Goal: Information Seeking & Learning: Check status

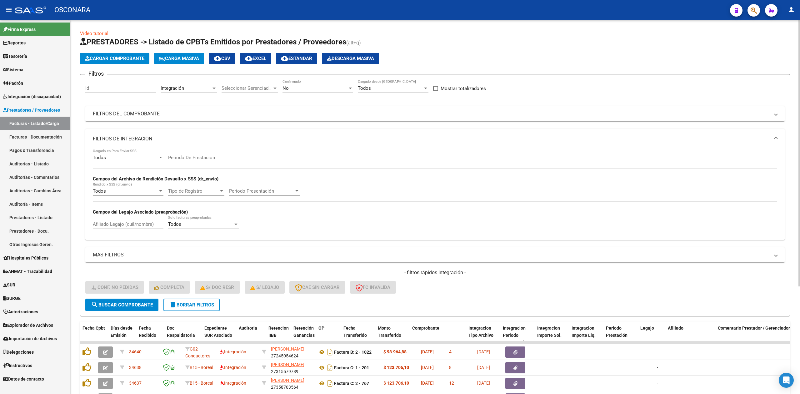
scroll to position [0, 338]
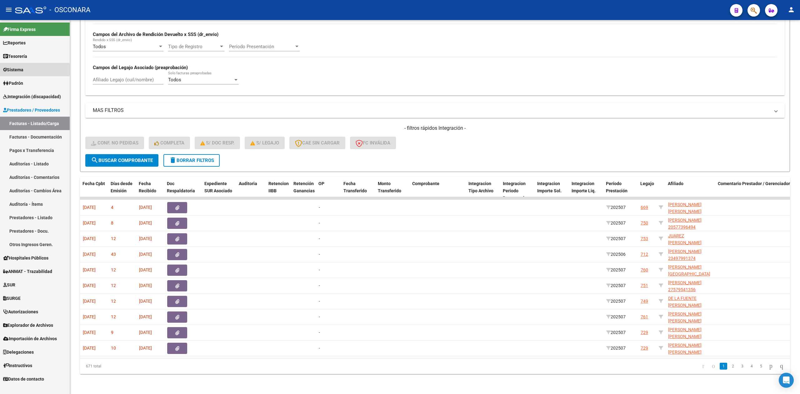
click at [23, 69] on span "Sistema" at bounding box center [13, 69] width 20 height 7
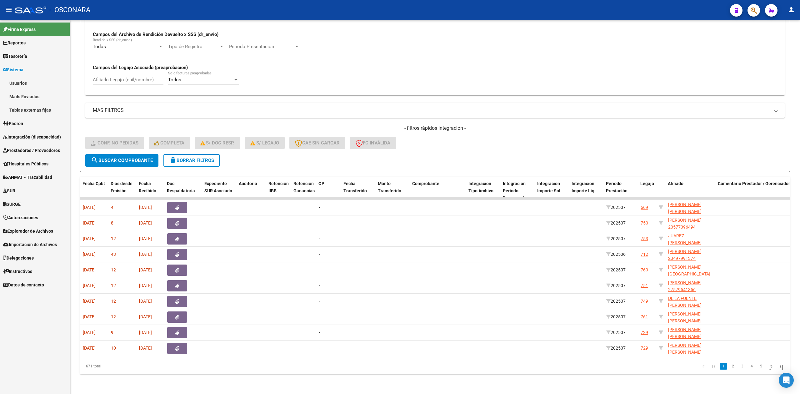
click at [29, 83] on link "Usuarios" at bounding box center [35, 82] width 70 height 13
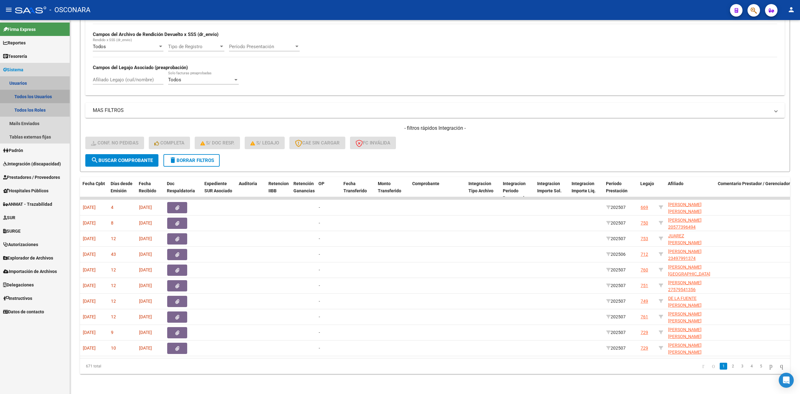
click at [21, 96] on link "Todos los Usuarios" at bounding box center [35, 96] width 70 height 13
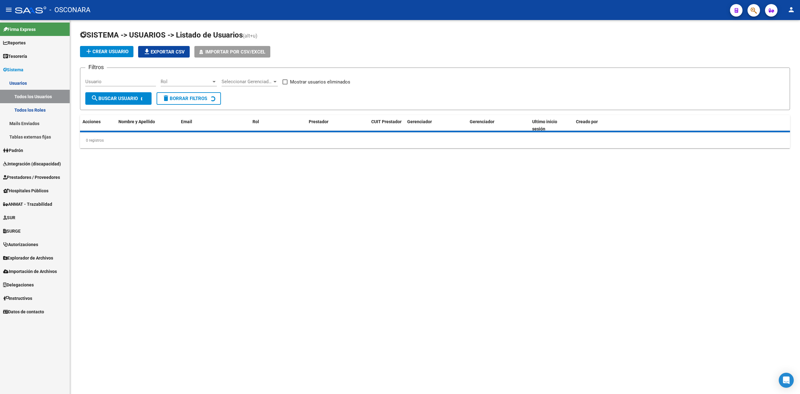
click at [117, 81] on input "Usuario" at bounding box center [120, 82] width 71 height 6
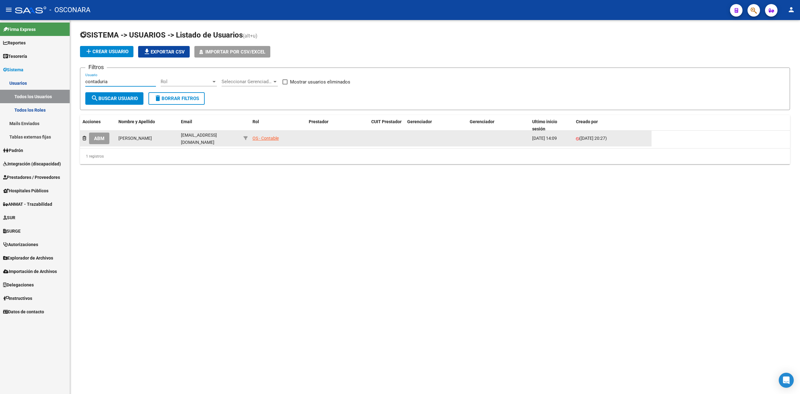
type input "contaduria"
click at [268, 136] on div "OS - Contable" at bounding box center [266, 138] width 26 height 7
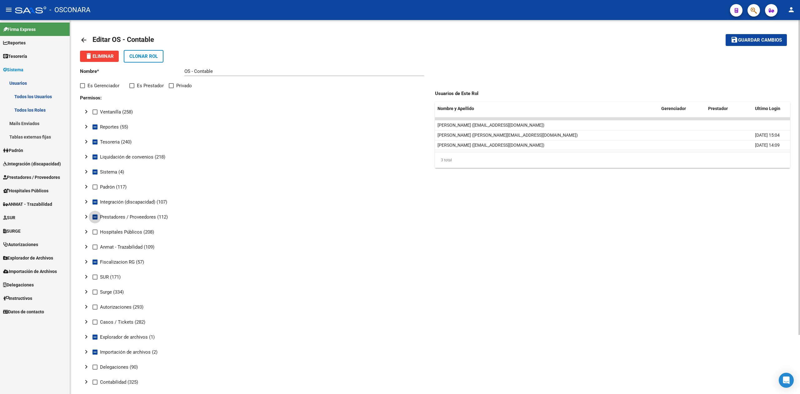
click at [95, 216] on span at bounding box center [95, 216] width 5 height 5
click at [95, 219] on input "Prestadores / Proveedores (112)" at bounding box center [95, 219] width 0 height 0
click at [95, 216] on span at bounding box center [95, 216] width 5 height 5
click at [95, 219] on input "Prestadores / Proveedores (112)" at bounding box center [95, 219] width 0 height 0
click at [95, 216] on span at bounding box center [95, 216] width 5 height 5
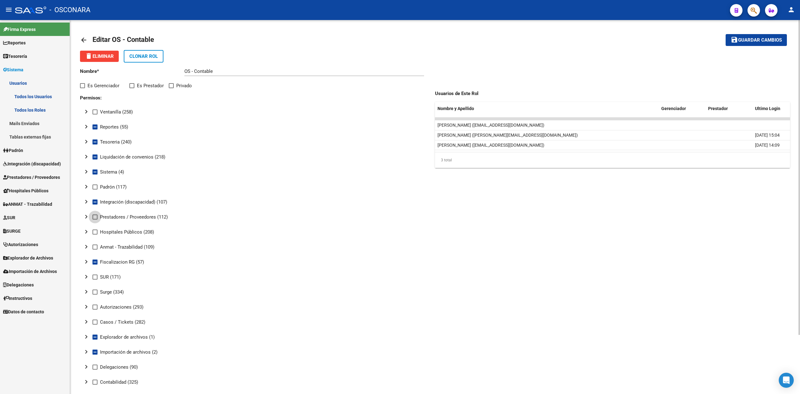
click at [95, 219] on input "Prestadores / Proveedores (112)" at bounding box center [95, 219] width 0 height 0
checkbox input "true"
click at [86, 216] on mat-icon "chevron_right" at bounding box center [87, 217] width 8 height 8
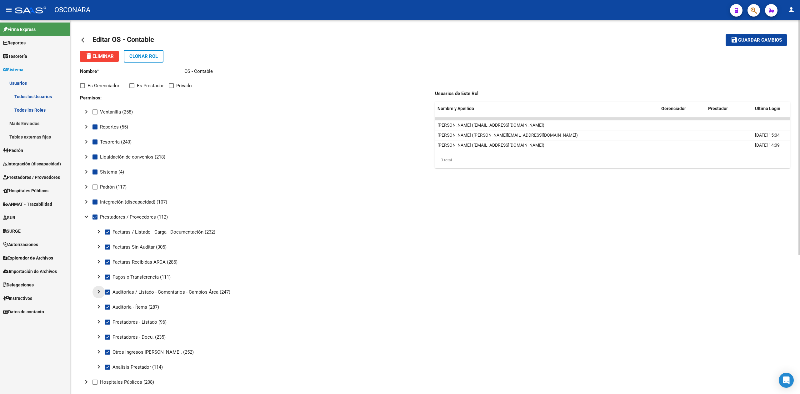
click at [98, 290] on mat-icon "chevron_right" at bounding box center [99, 292] width 8 height 8
click at [98, 290] on mat-icon "expand_more" at bounding box center [99, 292] width 8 height 8
click at [98, 305] on mat-icon "chevron_right" at bounding box center [99, 307] width 8 height 8
click at [98, 305] on mat-icon "expand_more" at bounding box center [99, 307] width 8 height 8
click at [99, 290] on mat-icon "chevron_right" at bounding box center [99, 292] width 8 height 8
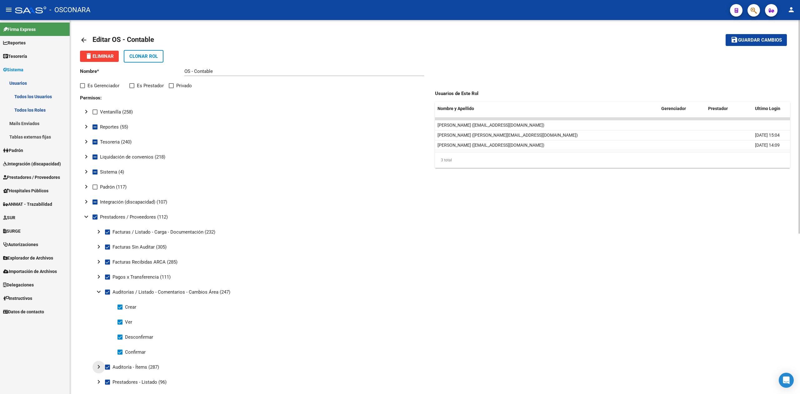
click at [99, 369] on mat-icon "chevron_right" at bounding box center [99, 367] width 8 height 8
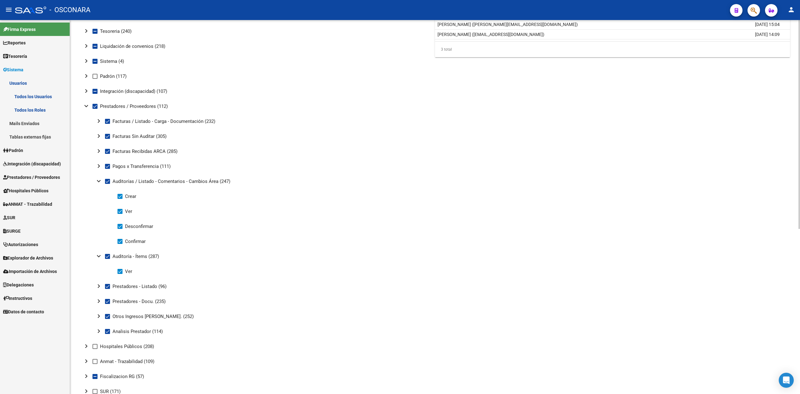
scroll to position [125, 0]
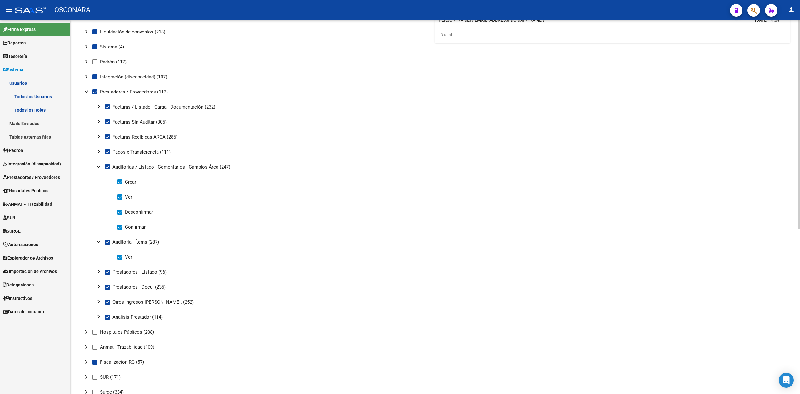
click at [394, 191] on mat-tree-node "Ver" at bounding box center [254, 196] width 348 height 15
click at [99, 105] on mat-icon "chevron_right" at bounding box center [99, 107] width 8 height 8
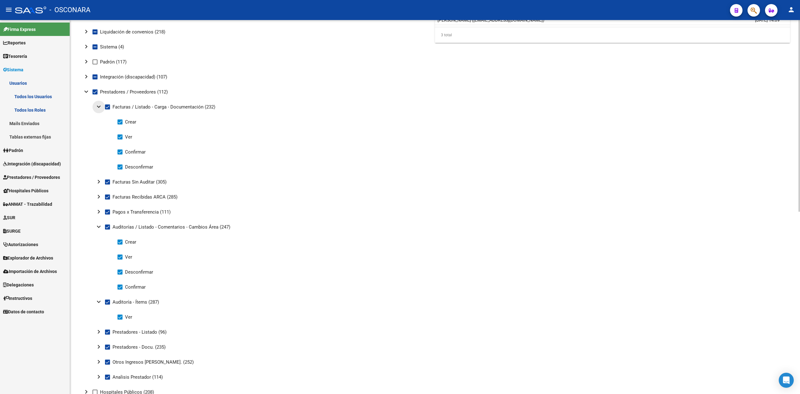
click at [99, 105] on mat-icon "expand_more" at bounding box center [99, 107] width 8 height 8
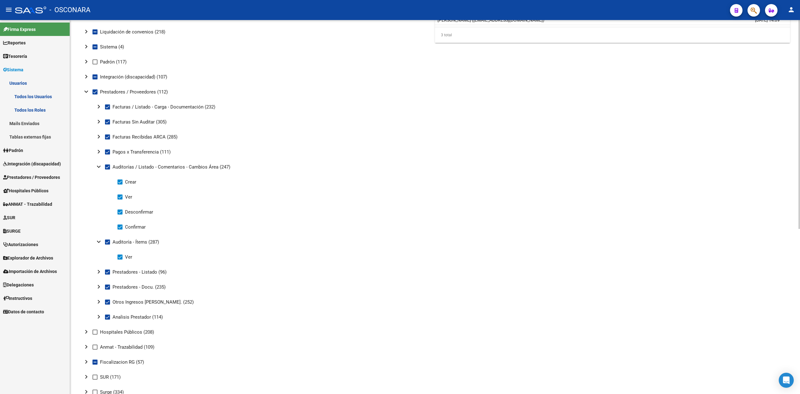
click at [98, 123] on mat-icon "chevron_right" at bounding box center [99, 122] width 8 height 8
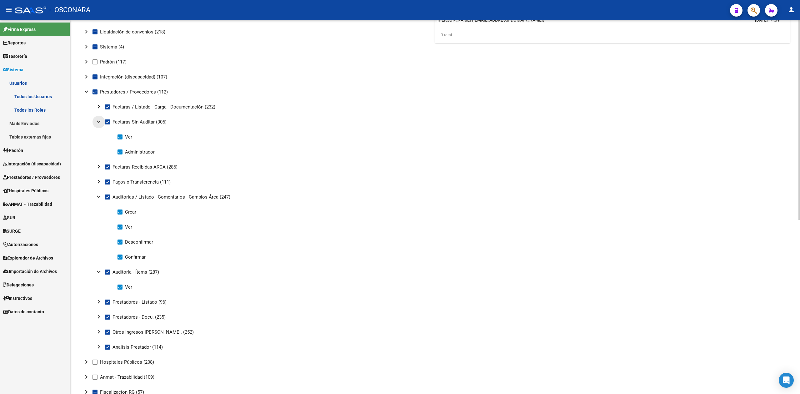
click at [98, 123] on mat-icon "expand_more" at bounding box center [99, 122] width 8 height 8
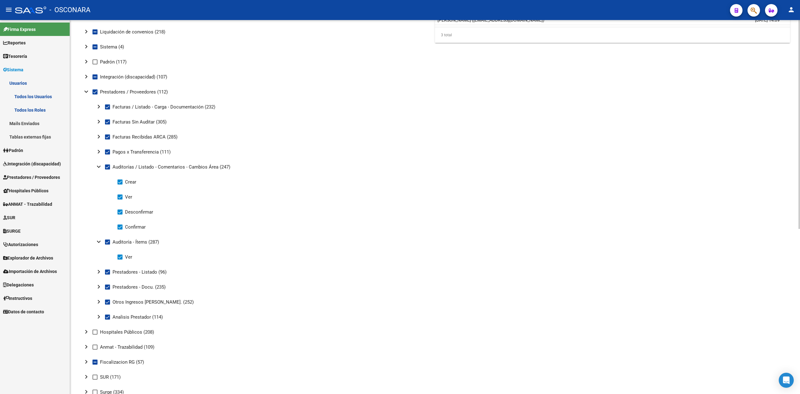
click at [98, 137] on mat-icon "chevron_right" at bounding box center [99, 137] width 8 height 8
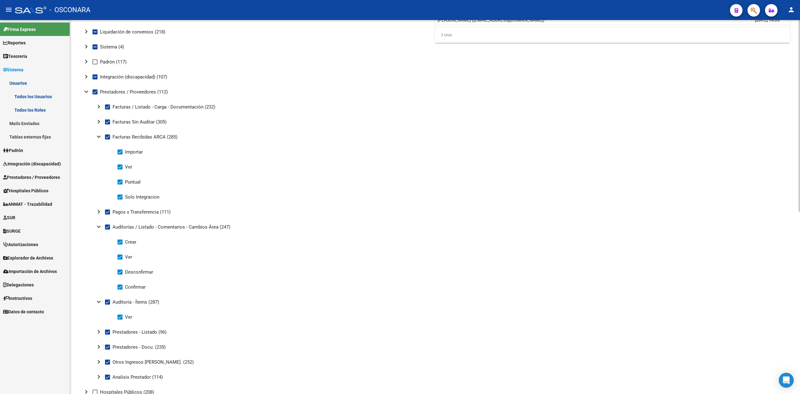
click at [98, 137] on mat-icon "expand_more" at bounding box center [99, 137] width 8 height 8
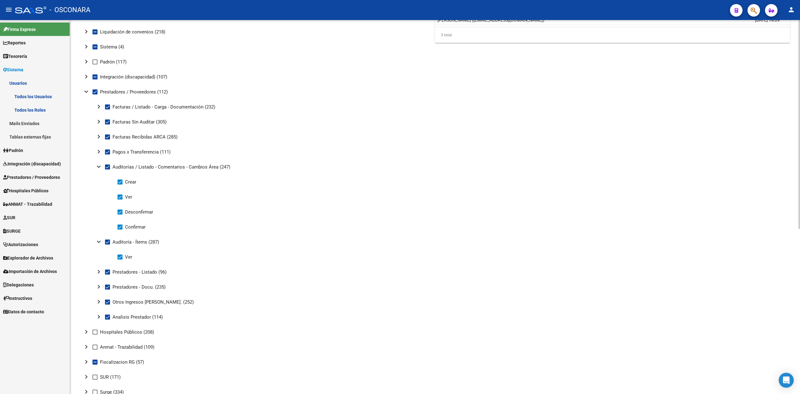
click at [98, 151] on mat-icon "chevron_right" at bounding box center [99, 152] width 8 height 8
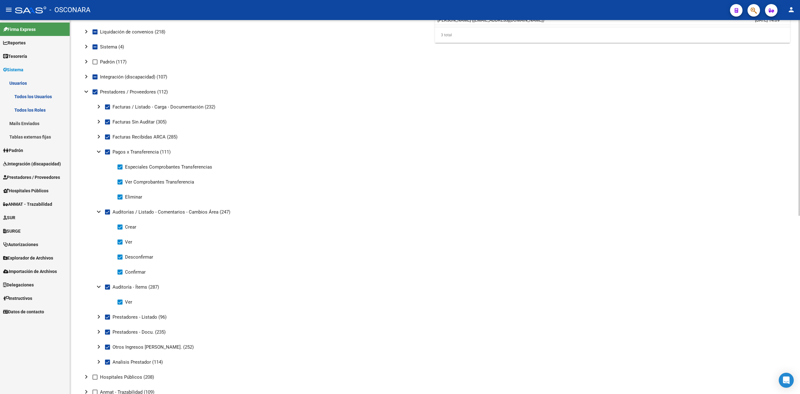
click at [98, 151] on mat-icon "expand_more" at bounding box center [99, 152] width 8 height 8
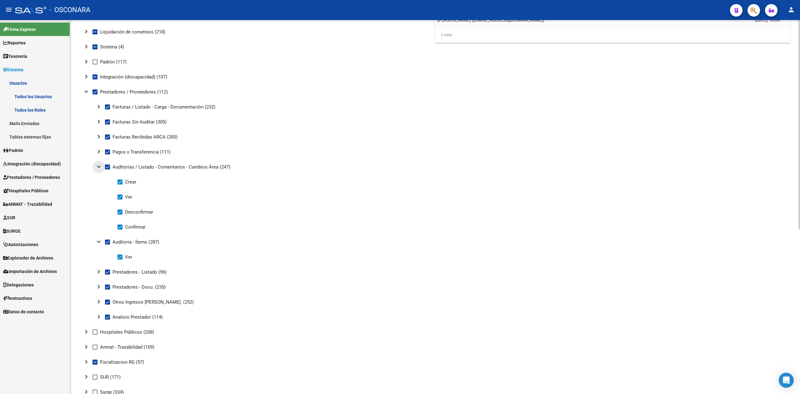
click at [99, 167] on mat-icon "expand_more" at bounding box center [99, 167] width 8 height 8
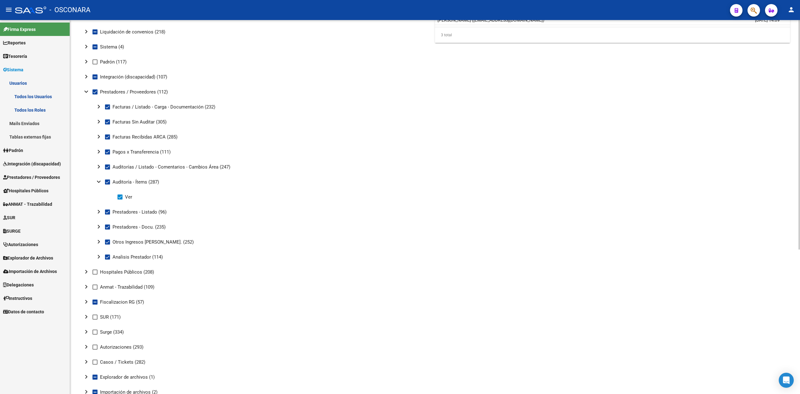
click at [98, 180] on mat-icon "expand_more" at bounding box center [99, 182] width 8 height 8
click at [99, 195] on mat-icon "chevron_right" at bounding box center [99, 197] width 8 height 8
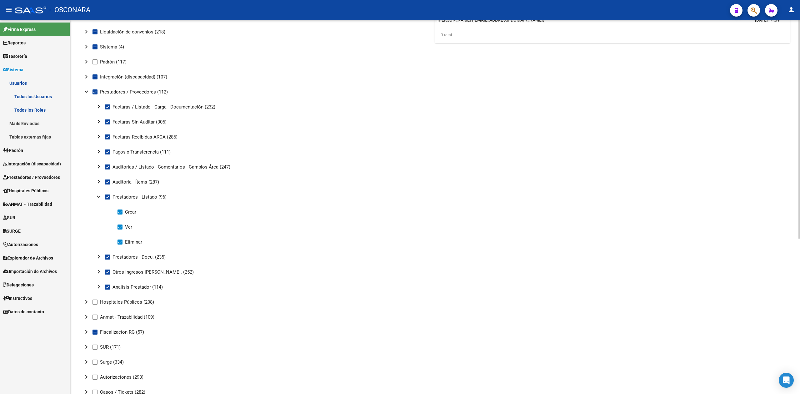
click at [99, 195] on mat-icon "expand_more" at bounding box center [99, 197] width 8 height 8
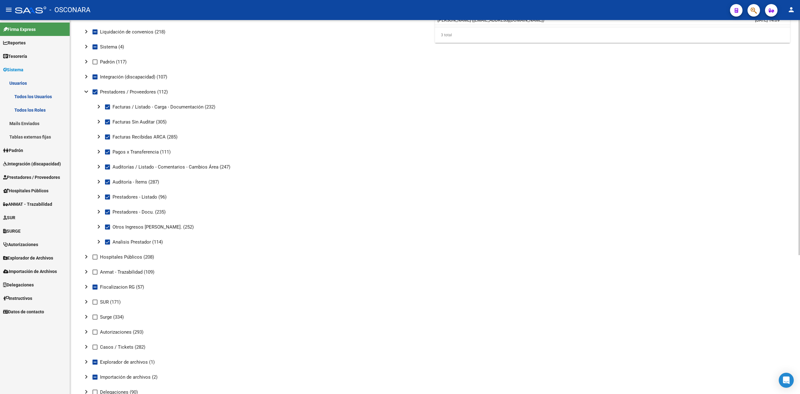
click at [100, 208] on mat-icon "chevron_right" at bounding box center [99, 212] width 8 height 8
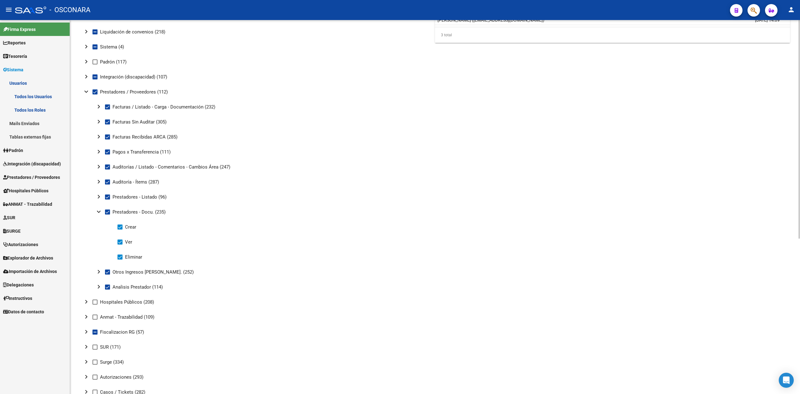
click at [100, 208] on mat-icon "expand_more" at bounding box center [99, 212] width 8 height 8
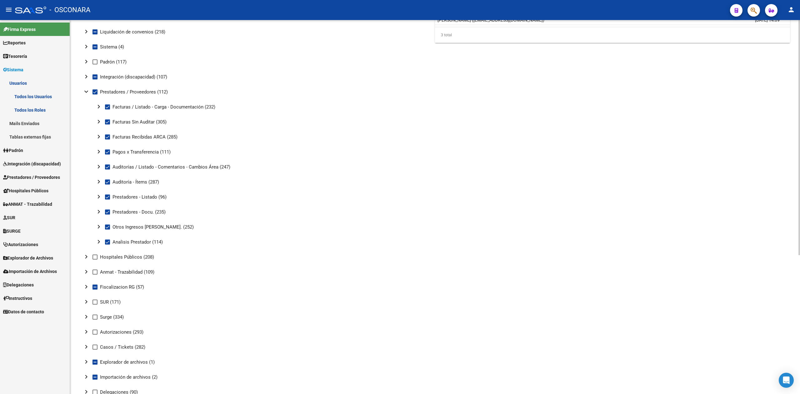
click at [100, 226] on mat-icon "chevron_right" at bounding box center [99, 227] width 8 height 8
click at [100, 226] on mat-icon "expand_more" at bounding box center [99, 227] width 8 height 8
click at [97, 243] on mat-icon "chevron_right" at bounding box center [99, 242] width 8 height 8
click at [97, 243] on mat-icon "expand_more" at bounding box center [99, 242] width 8 height 8
click at [85, 255] on mat-icon "chevron_right" at bounding box center [87, 257] width 8 height 8
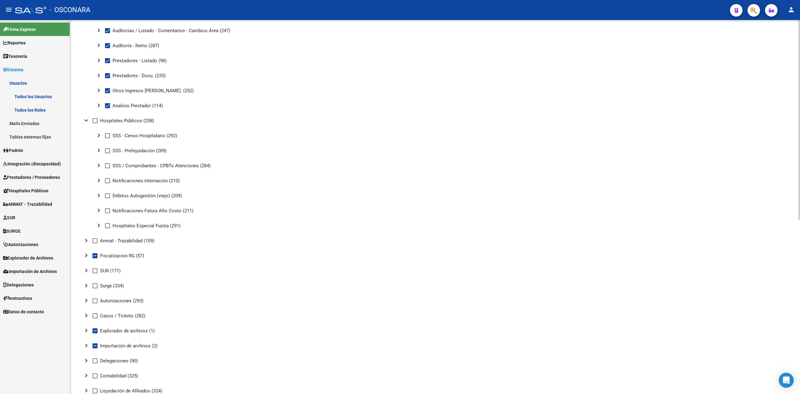
scroll to position [292, 0]
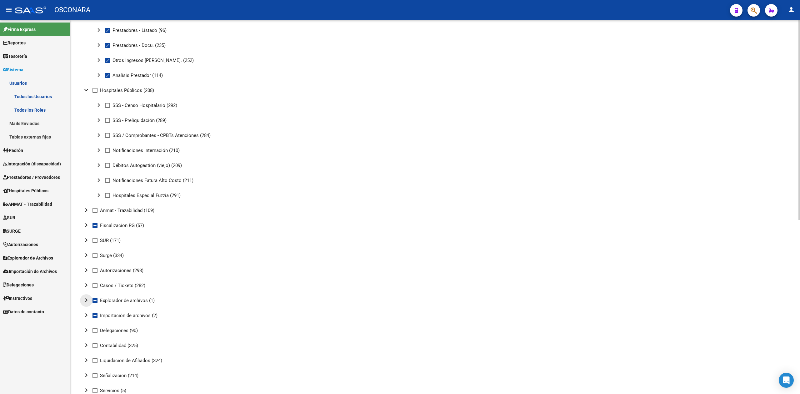
click at [84, 299] on mat-icon "chevron_right" at bounding box center [87, 300] width 8 height 8
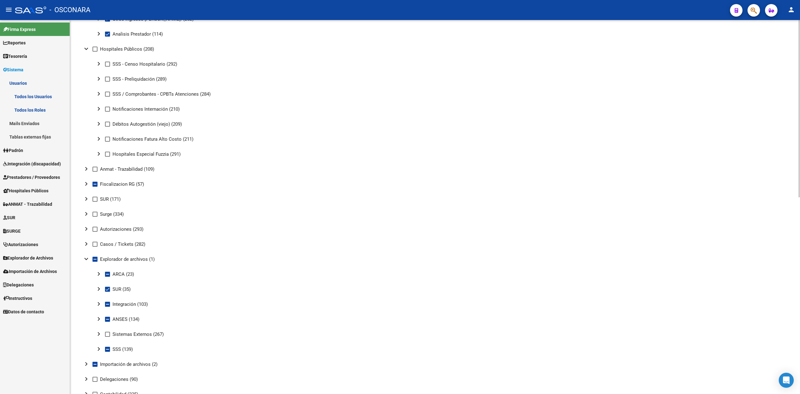
scroll to position [375, 0]
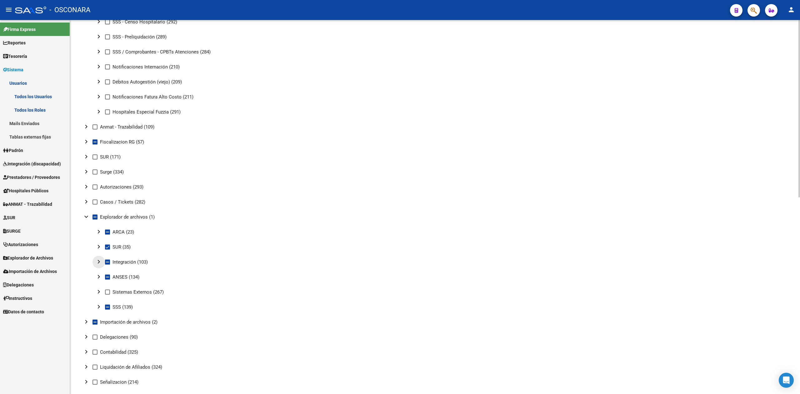
click at [98, 261] on mat-icon "chevron_right" at bounding box center [99, 262] width 8 height 8
click at [98, 261] on mat-icon "expand_more" at bounding box center [99, 262] width 8 height 8
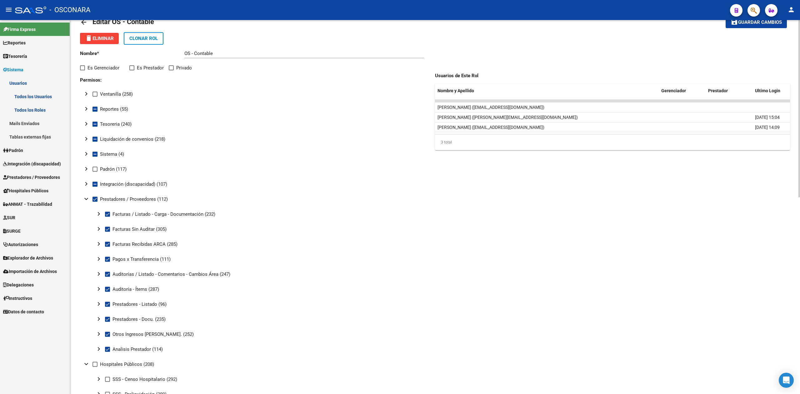
scroll to position [0, 0]
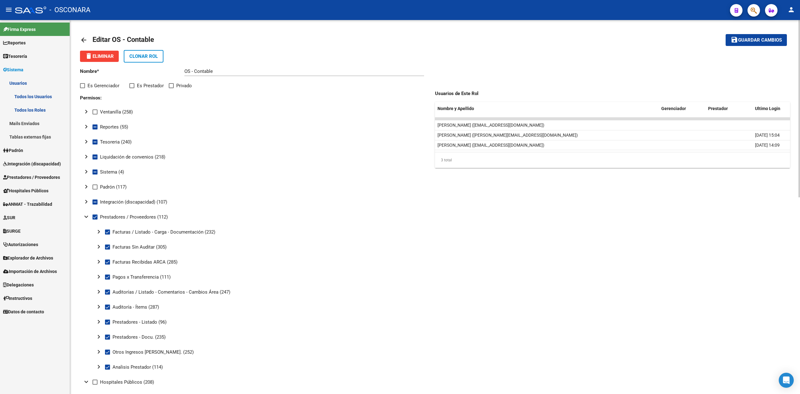
click at [86, 217] on mat-icon "expand_more" at bounding box center [87, 217] width 8 height 8
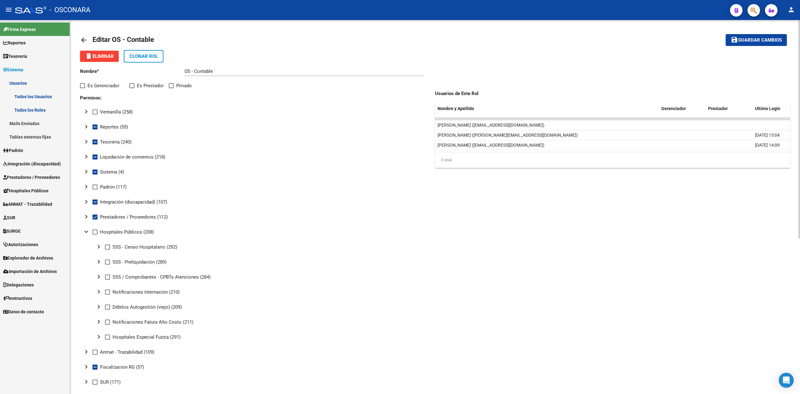
drag, startPoint x: 88, startPoint y: 232, endPoint x: 91, endPoint y: 236, distance: 5.5
click at [88, 232] on mat-icon "expand_more" at bounding box center [87, 232] width 8 height 8
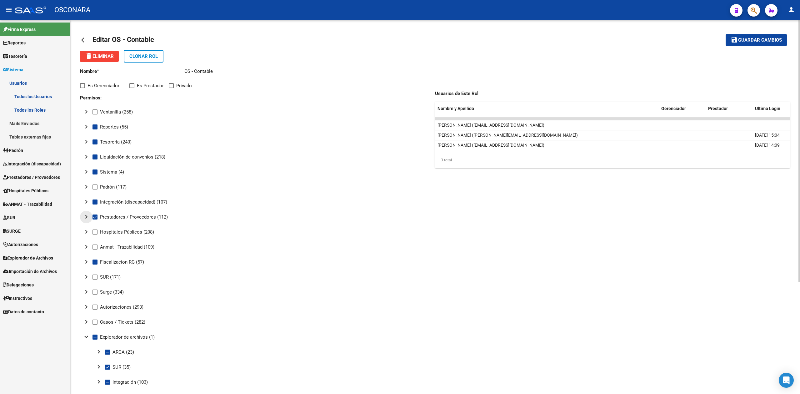
click at [87, 216] on mat-icon "chevron_right" at bounding box center [87, 217] width 8 height 8
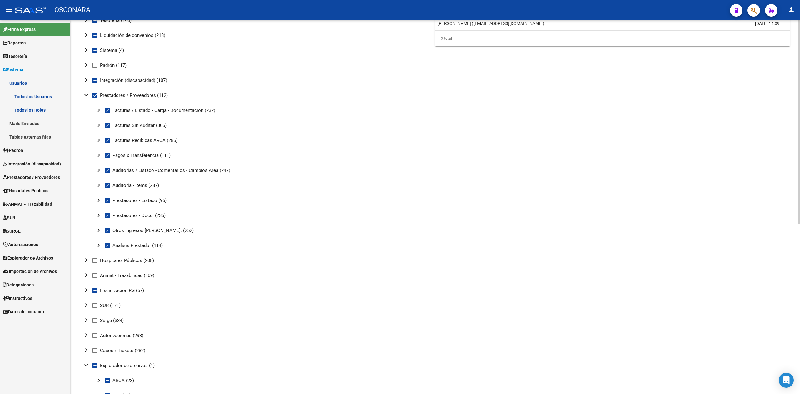
scroll to position [125, 0]
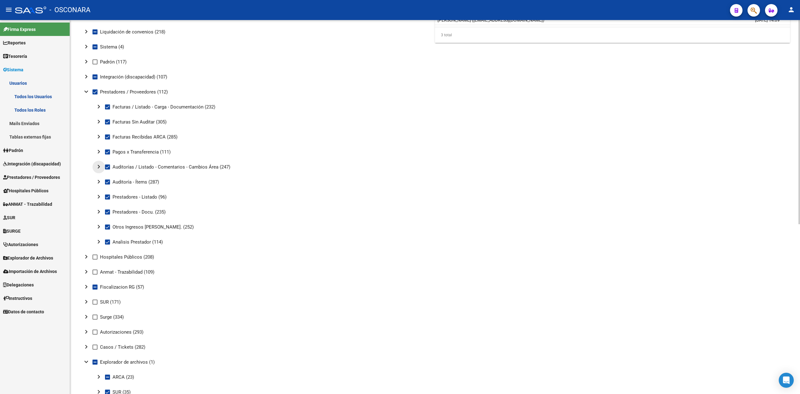
click at [99, 165] on mat-icon "chevron_right" at bounding box center [99, 167] width 8 height 8
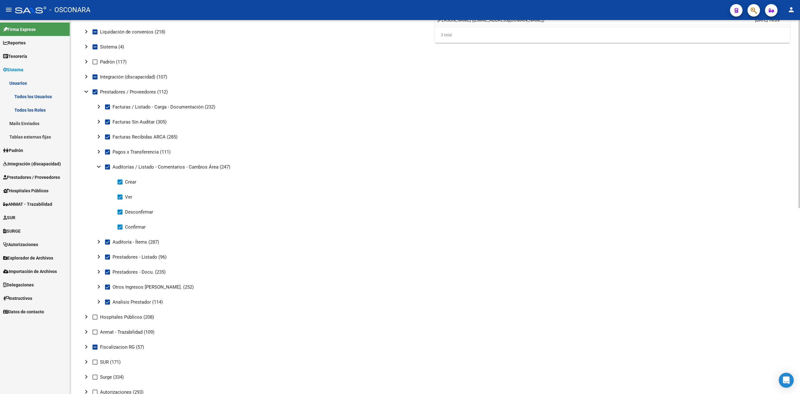
click at [100, 242] on mat-icon "chevron_right" at bounding box center [99, 242] width 8 height 8
click at [100, 242] on mat-icon "expand_more" at bounding box center [99, 242] width 8 height 8
click at [98, 166] on mat-icon "expand_more" at bounding box center [99, 167] width 8 height 8
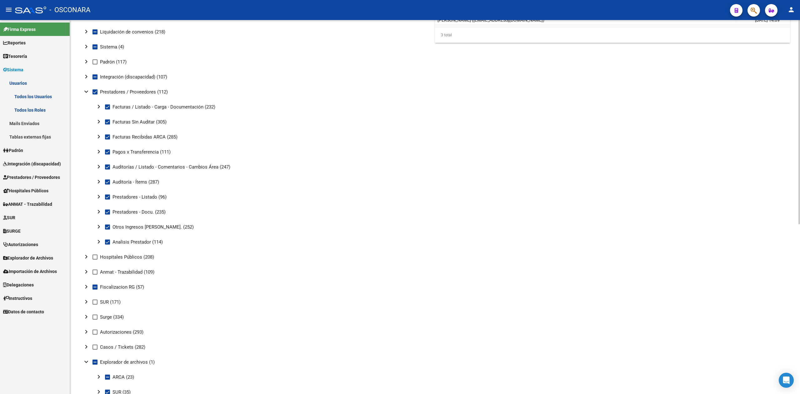
scroll to position [0, 0]
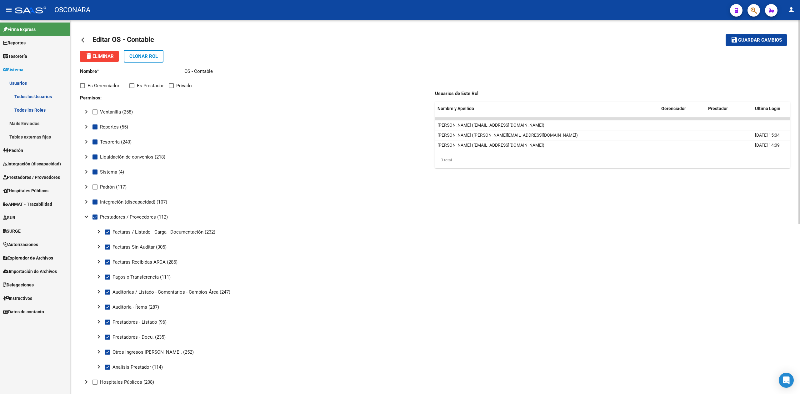
click at [315, 154] on mat-tree-node "chevron_right Liquidación de convenios (218)" at bounding box center [254, 156] width 348 height 15
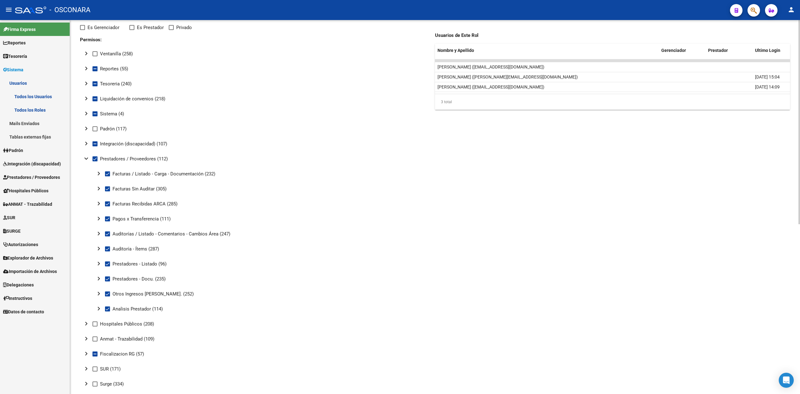
scroll to position [125, 0]
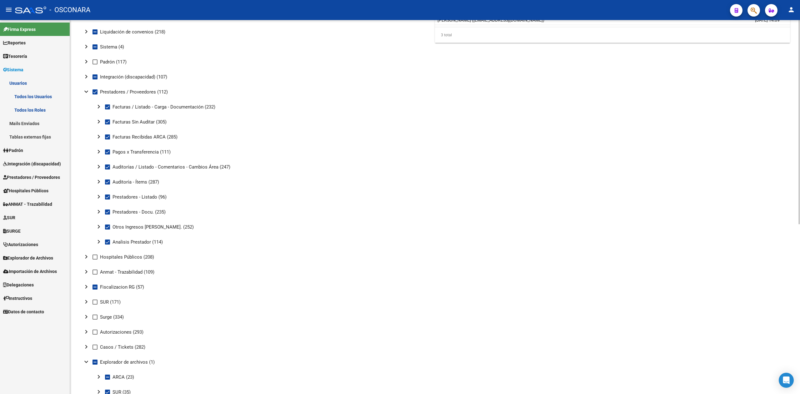
click at [97, 105] on mat-icon "chevron_right" at bounding box center [99, 107] width 8 height 8
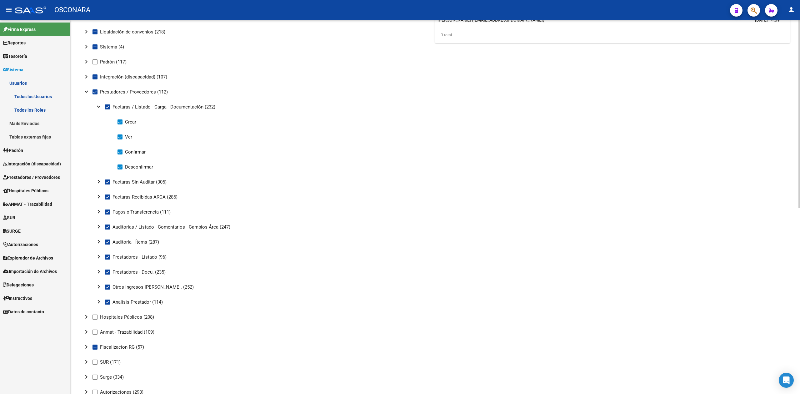
click at [98, 181] on mat-icon "chevron_right" at bounding box center [99, 182] width 8 height 8
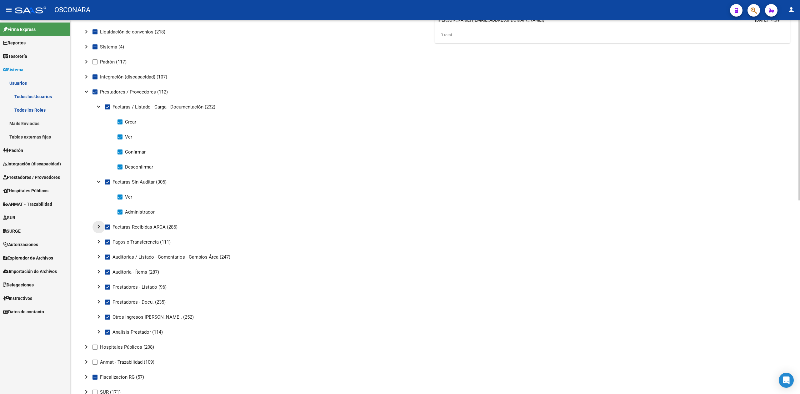
click at [99, 226] on mat-icon "chevron_right" at bounding box center [99, 227] width 8 height 8
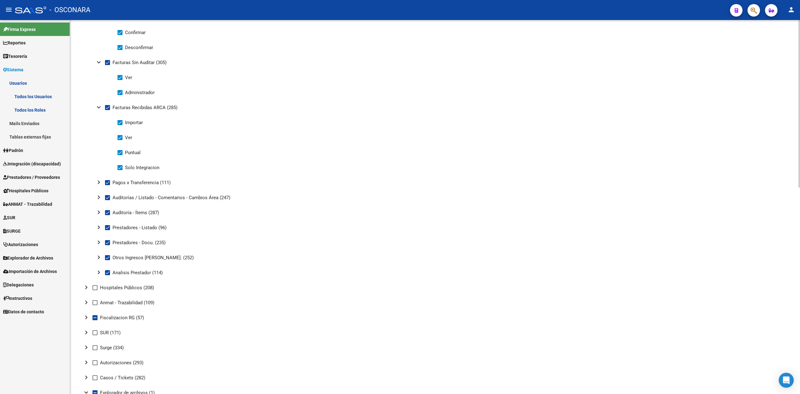
scroll to position [250, 0]
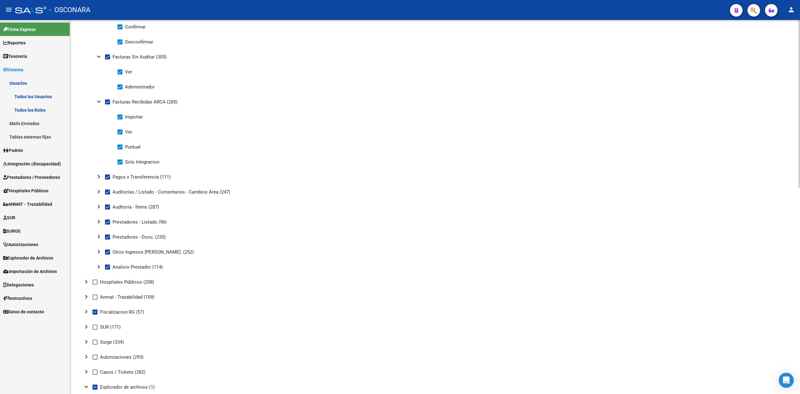
click at [99, 176] on mat-icon "chevron_right" at bounding box center [99, 177] width 8 height 8
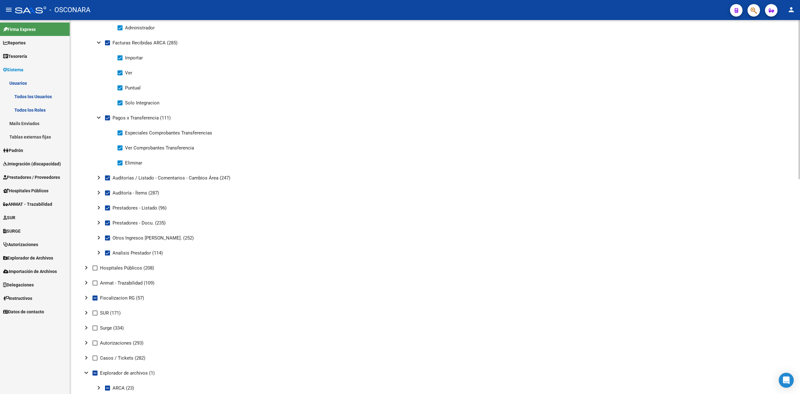
scroll to position [333, 0]
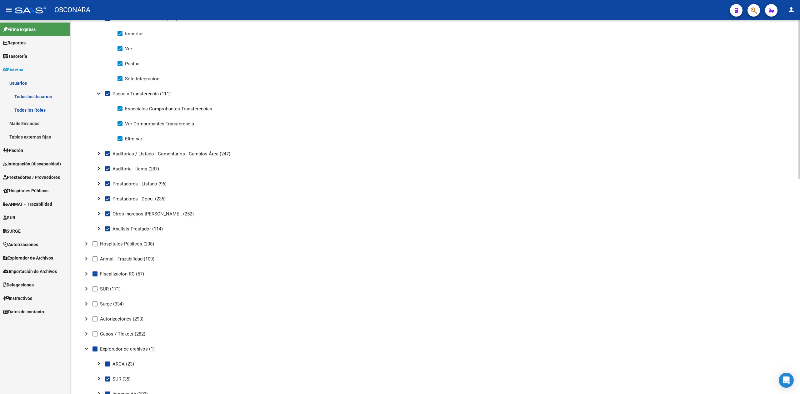
click at [99, 153] on mat-icon "chevron_right" at bounding box center [99, 154] width 8 height 8
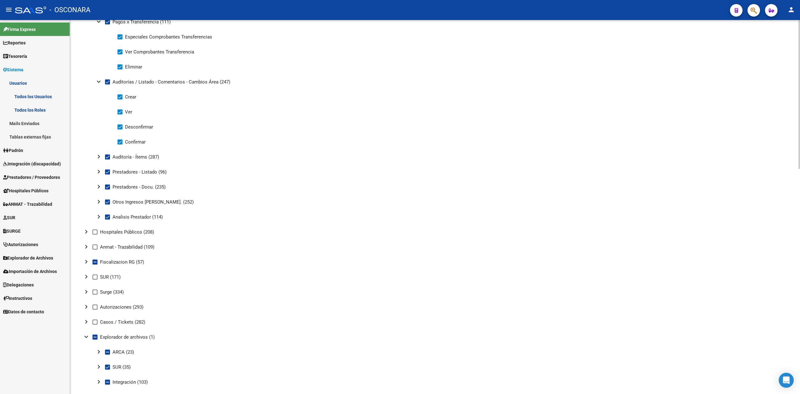
scroll to position [417, 0]
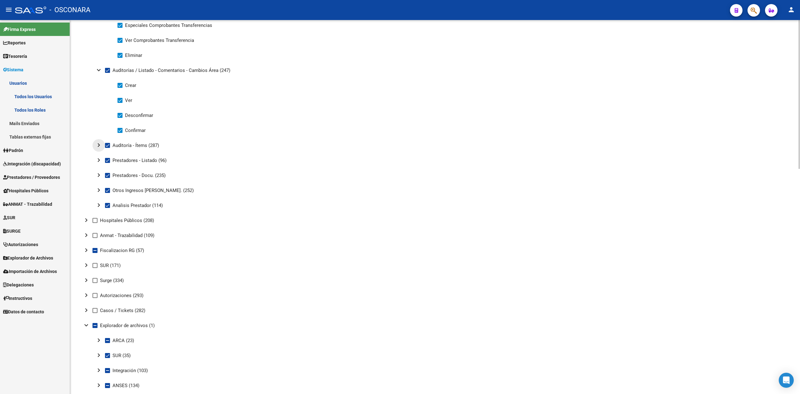
click at [99, 144] on mat-icon "chevron_right" at bounding box center [99, 145] width 8 height 8
click at [98, 174] on mat-icon "chevron_right" at bounding box center [99, 175] width 8 height 8
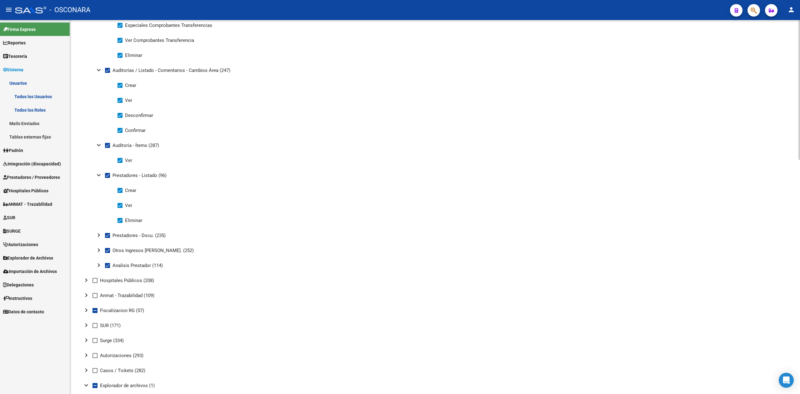
click at [99, 234] on mat-icon "chevron_right" at bounding box center [99, 235] width 8 height 8
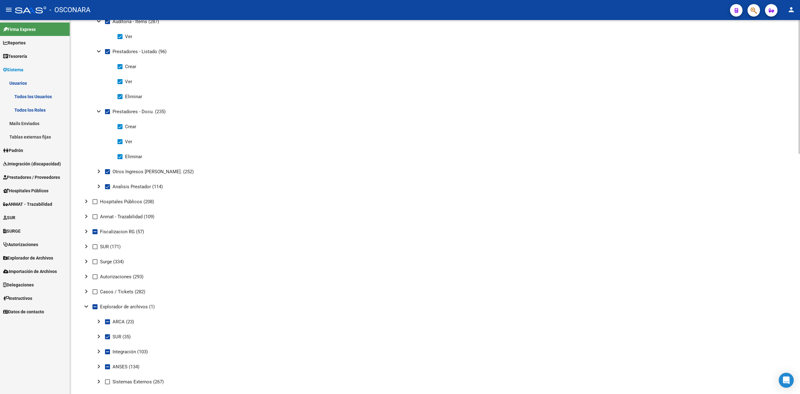
scroll to position [583, 0]
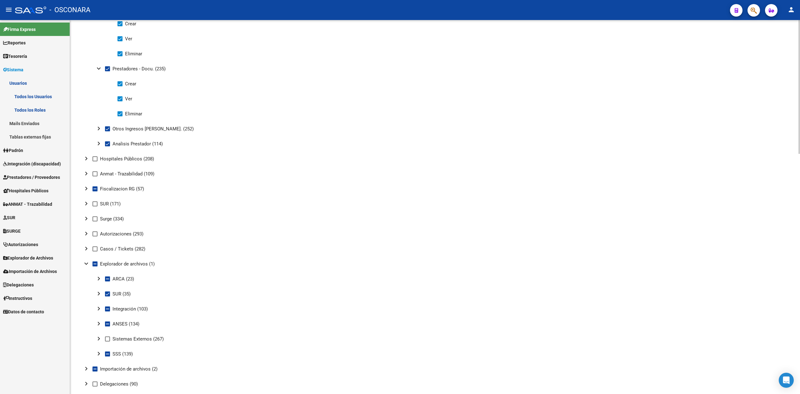
click at [99, 127] on mat-icon "chevron_right" at bounding box center [99, 129] width 8 height 8
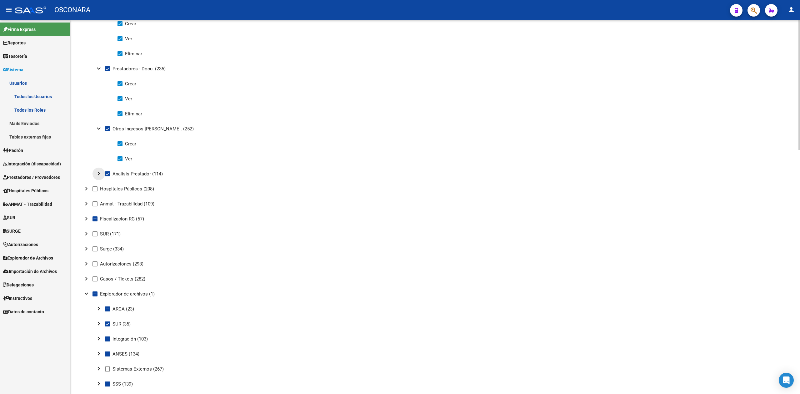
click at [100, 174] on mat-icon "chevron_right" at bounding box center [99, 174] width 8 height 8
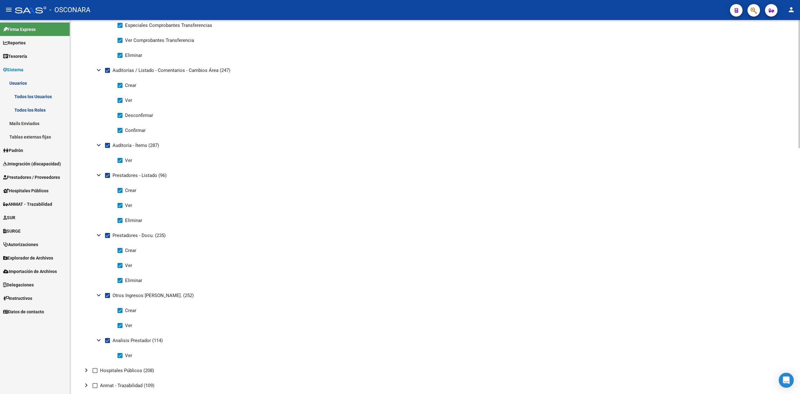
scroll to position [167, 0]
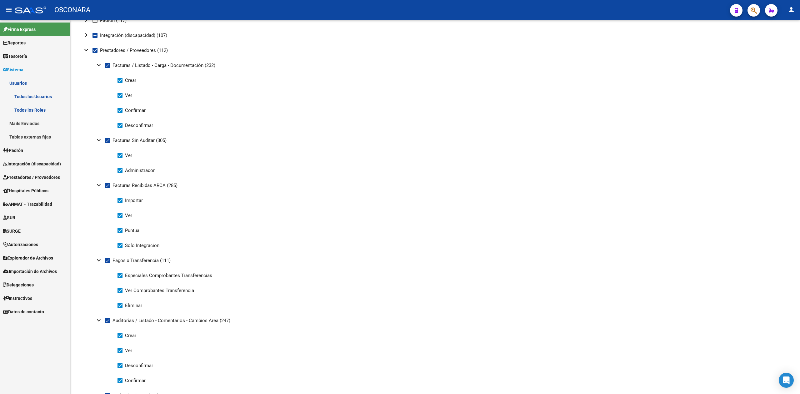
click at [13, 176] on span "Prestadores / Proveedores" at bounding box center [31, 177] width 57 height 7
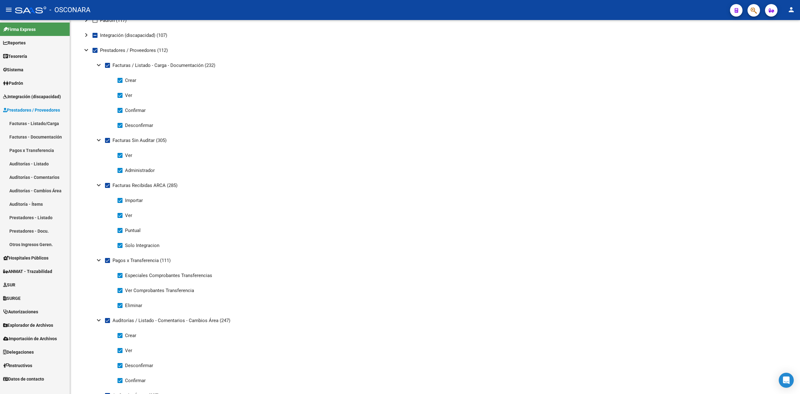
click at [24, 163] on link "Auditorías - Listado" at bounding box center [35, 163] width 70 height 13
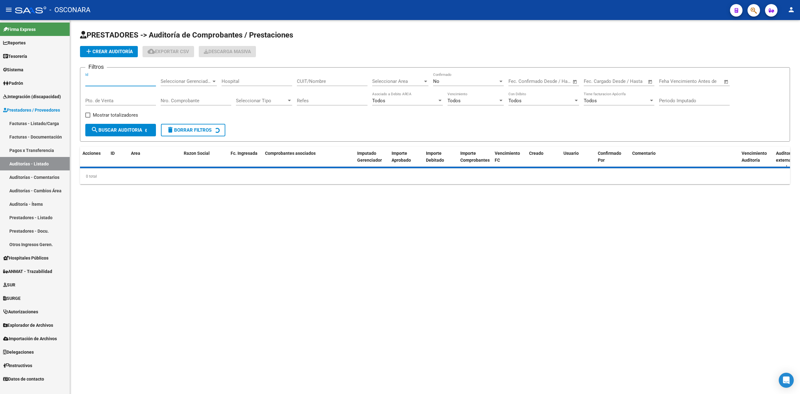
click at [102, 82] on input "Id" at bounding box center [120, 81] width 71 height 6
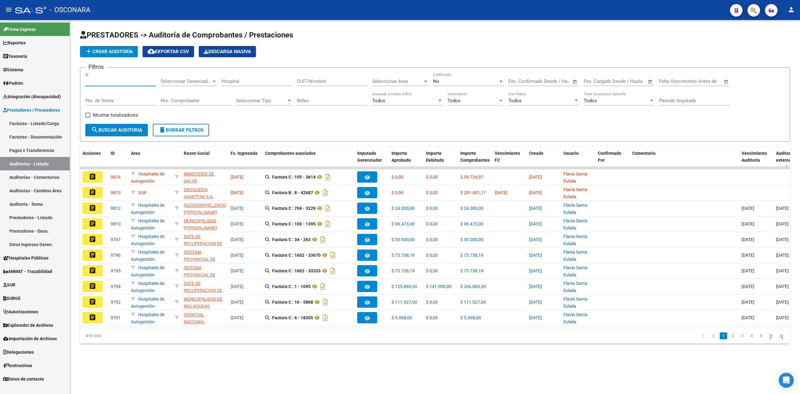
click at [262, 123] on div "Filtros Id Seleccionar Gerenciador Seleccionar Gerenciador Hospital CUIT/Nombre…" at bounding box center [435, 98] width 700 height 51
click at [353, 113] on div "Filtros Id Seleccionar Gerenciador Seleccionar Gerenciador Hospital CUIT/Nombre…" at bounding box center [435, 98] width 700 height 51
click at [267, 124] on form "Filtros Id Seleccionar Gerenciador Seleccionar Gerenciador Hospital CUIT/Nombre…" at bounding box center [435, 104] width 710 height 74
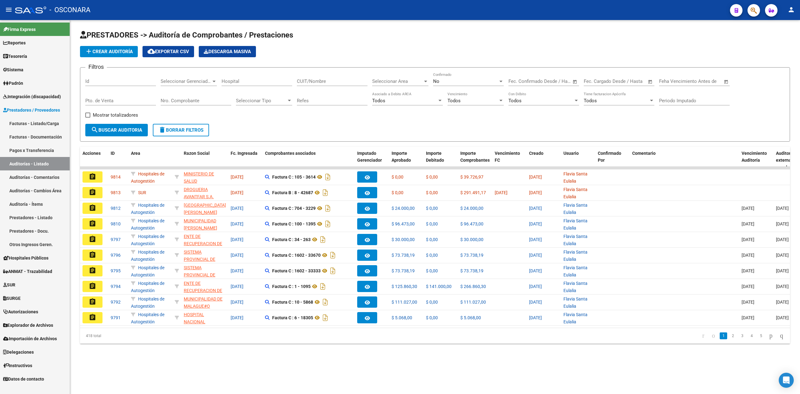
click at [302, 127] on form "Filtros Id Seleccionar Gerenciador Seleccionar Gerenciador Hospital CUIT/Nombre…" at bounding box center [435, 104] width 710 height 74
click at [238, 113] on div "Filtros Id Seleccionar Gerenciador Seleccionar Gerenciador Hospital CUIT/Nombre…" at bounding box center [435, 98] width 700 height 51
click at [238, 135] on form "Filtros Id Seleccionar Gerenciador Seleccionar Gerenciador Hospital CUIT/Nombre…" at bounding box center [435, 104] width 710 height 74
click at [253, 123] on div "Filtros Id Seleccionar Gerenciador Seleccionar Gerenciador Hospital CUIT/Nombre…" at bounding box center [435, 98] width 700 height 51
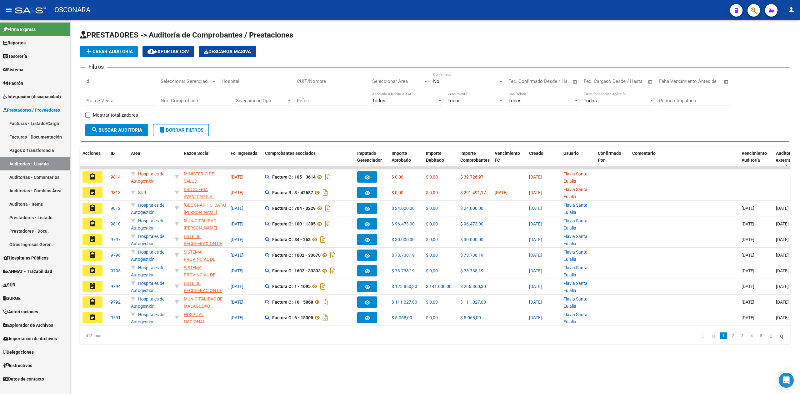
click at [253, 123] on div "Filtros Id Seleccionar Gerenciador Seleccionar Gerenciador Hospital CUIT/Nombre…" at bounding box center [435, 98] width 700 height 51
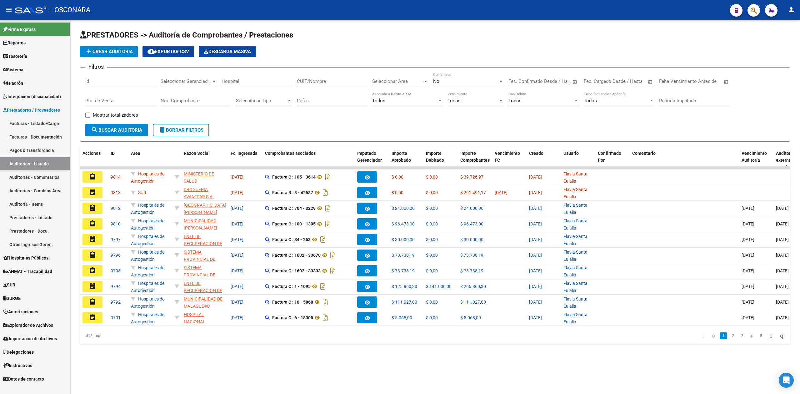
click at [253, 123] on div "Filtros Id Seleccionar Gerenciador Seleccionar Gerenciador Hospital CUIT/Nombre…" at bounding box center [435, 98] width 700 height 51
click at [262, 127] on form "Filtros Id Seleccionar Gerenciador Seleccionar Gerenciador Hospital CUIT/Nombre…" at bounding box center [435, 104] width 710 height 74
click at [278, 51] on div "add Crear Auditoría cloud_download Exportar CSV Descarga Masiva" at bounding box center [435, 51] width 710 height 11
click at [274, 123] on div "Filtros Id Seleccionar Gerenciador Seleccionar Gerenciador Hospital CUIT/Nombre…" at bounding box center [435, 98] width 700 height 51
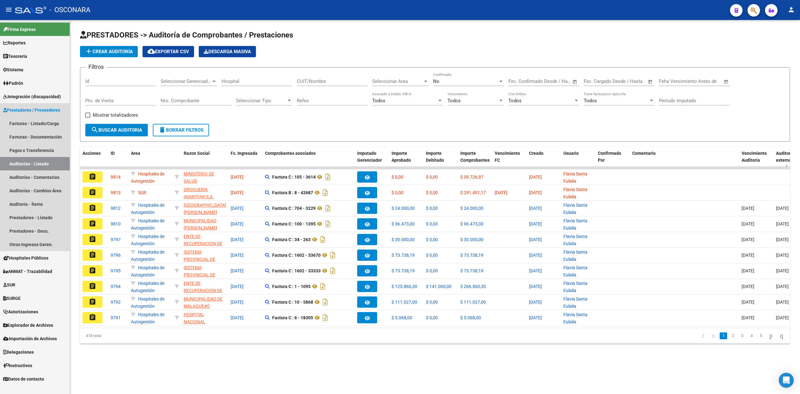
click at [21, 108] on span "Prestadores / Proveedores" at bounding box center [31, 110] width 57 height 7
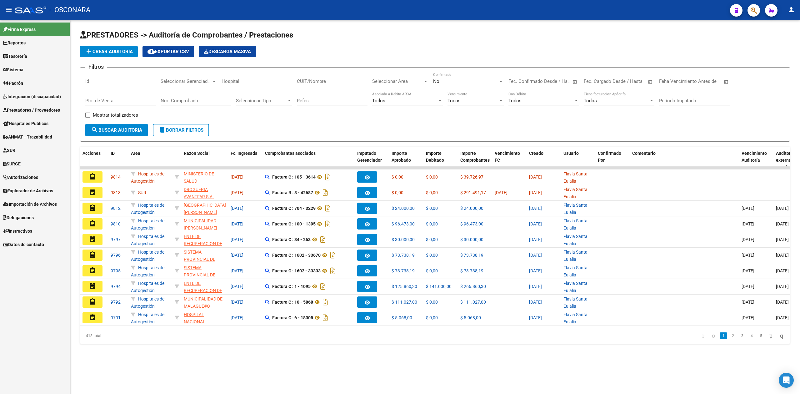
click at [21, 108] on span "Prestadores / Proveedores" at bounding box center [31, 110] width 57 height 7
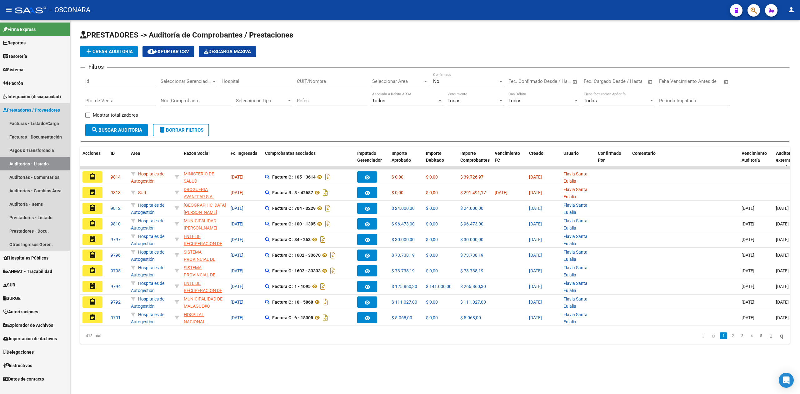
click at [39, 162] on link "Auditorías - Listado" at bounding box center [35, 163] width 70 height 13
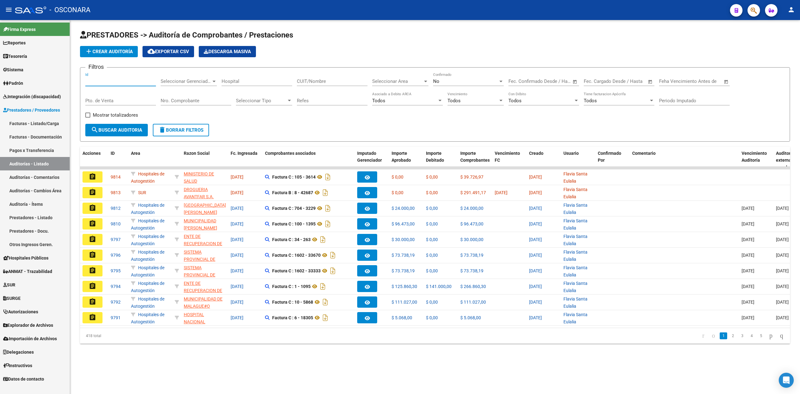
click at [134, 81] on input "Id" at bounding box center [120, 81] width 71 height 6
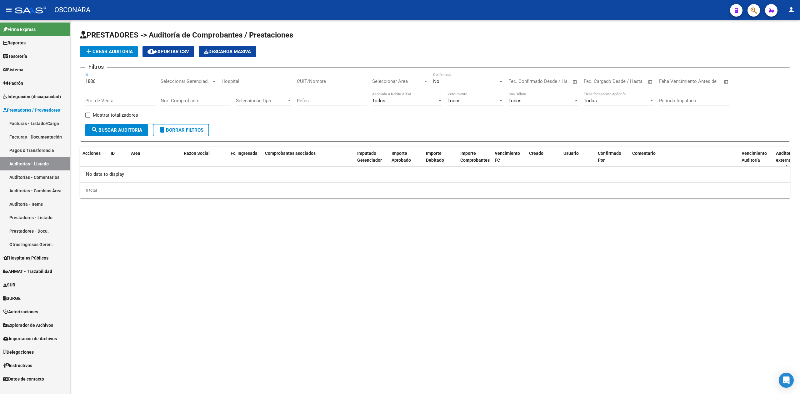
type input "1886"
click at [439, 79] on span "No" at bounding box center [436, 81] width 6 height 6
click at [437, 55] on span "Todos" at bounding box center [468, 53] width 71 height 14
click at [133, 127] on span "search Buscar Auditoria" at bounding box center [116, 130] width 51 height 6
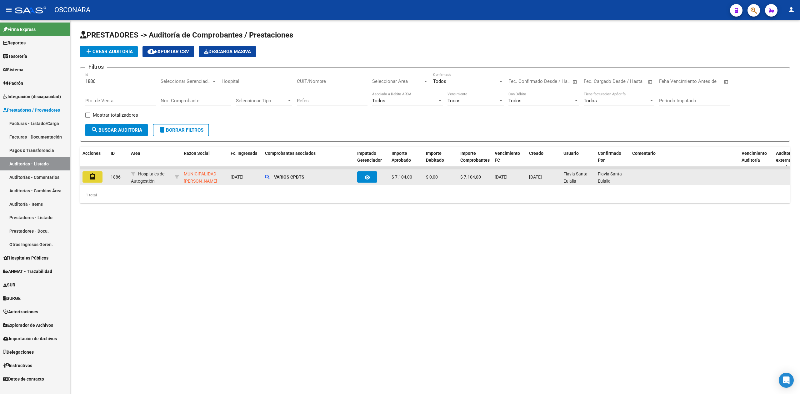
click at [91, 177] on mat-icon "assignment" at bounding box center [93, 177] width 8 height 8
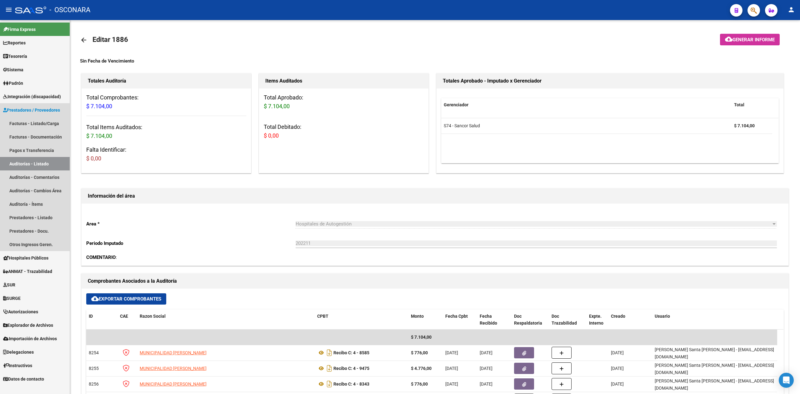
click at [47, 163] on link "Auditorías - Listado" at bounding box center [35, 163] width 70 height 13
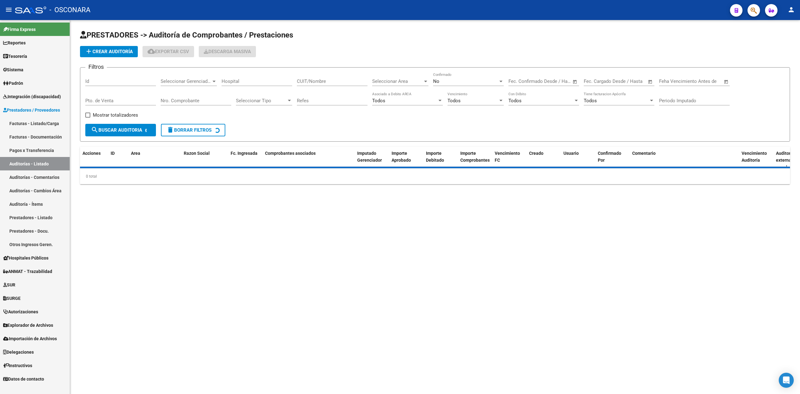
click at [47, 122] on link "Facturas - Listado/Carga" at bounding box center [35, 123] width 70 height 13
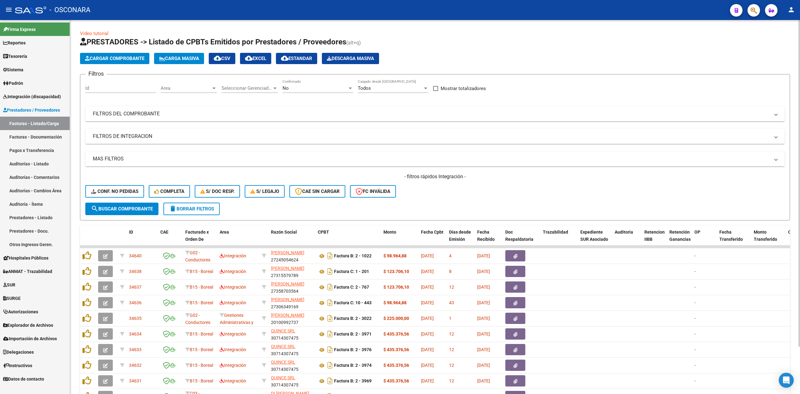
click at [468, 198] on div "- filtros rápidos Integración - Conf. no pedidas Completa S/ Doc Resp. S/ legaj…" at bounding box center [435, 187] width 700 height 29
